Goal: Task Accomplishment & Management: Use online tool/utility

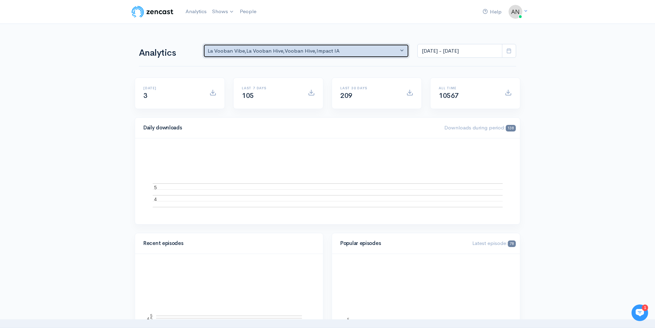
click at [371, 46] on button "La Vooban Vibe , La Vooban Hive , Vooban Hive , Impact IA" at bounding box center [306, 51] width 206 height 14
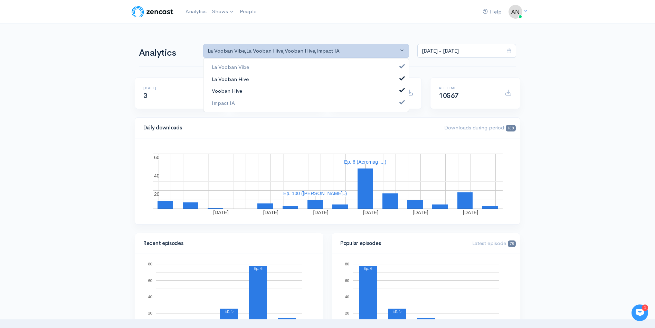
drag, startPoint x: 247, startPoint y: 90, endPoint x: 247, endPoint y: 83, distance: 6.9
click at [247, 90] on link "Vooban Hive" at bounding box center [306, 91] width 205 height 12
click at [247, 78] on span "La Vooban Hive" at bounding box center [230, 79] width 37 height 8
click at [249, 67] on link "La Vooban Vibe" at bounding box center [306, 67] width 205 height 12
select select "15174"
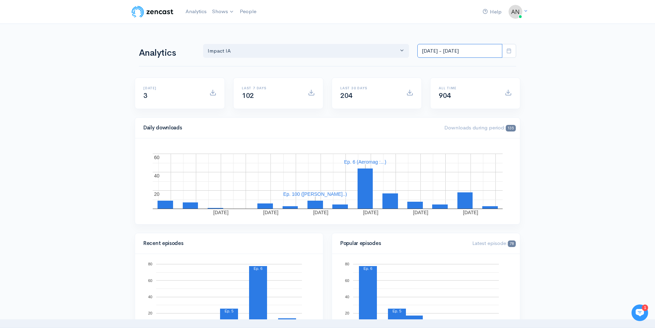
click at [477, 48] on input "[DATE] - [DATE]" at bounding box center [459, 51] width 85 height 14
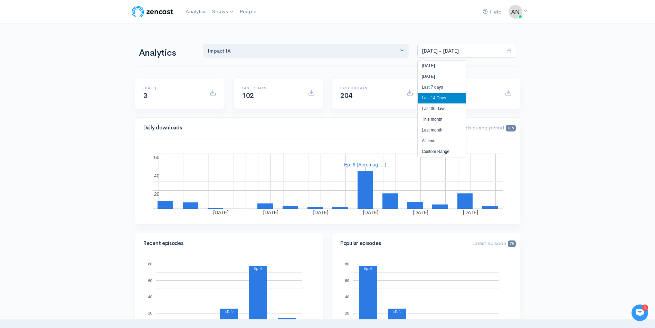
click at [440, 142] on li "All time" at bounding box center [442, 140] width 48 height 11
type input "[DATE] - [DATE]"
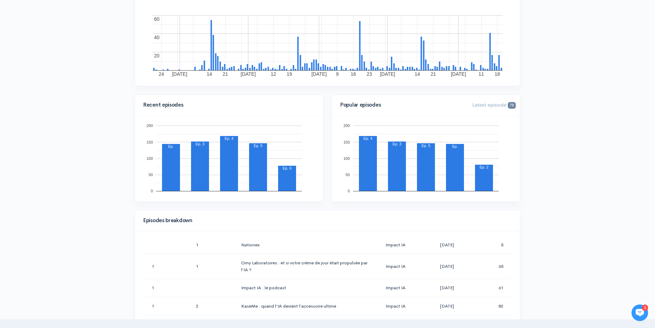
scroll to position [179, 0]
